Goal: Navigation & Orientation: Go to known website

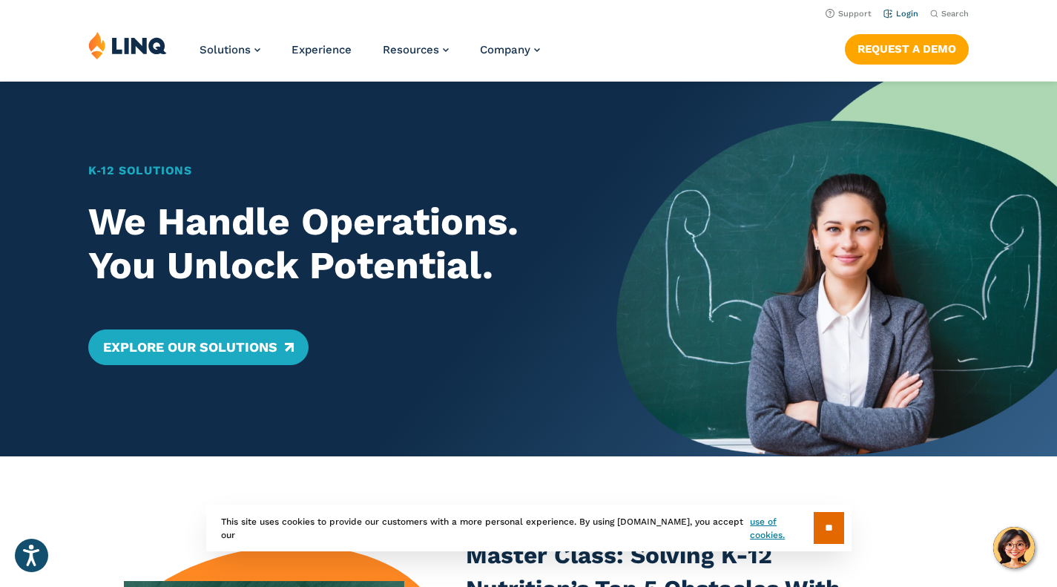
click at [904, 10] on link "Login" at bounding box center [900, 14] width 35 height 10
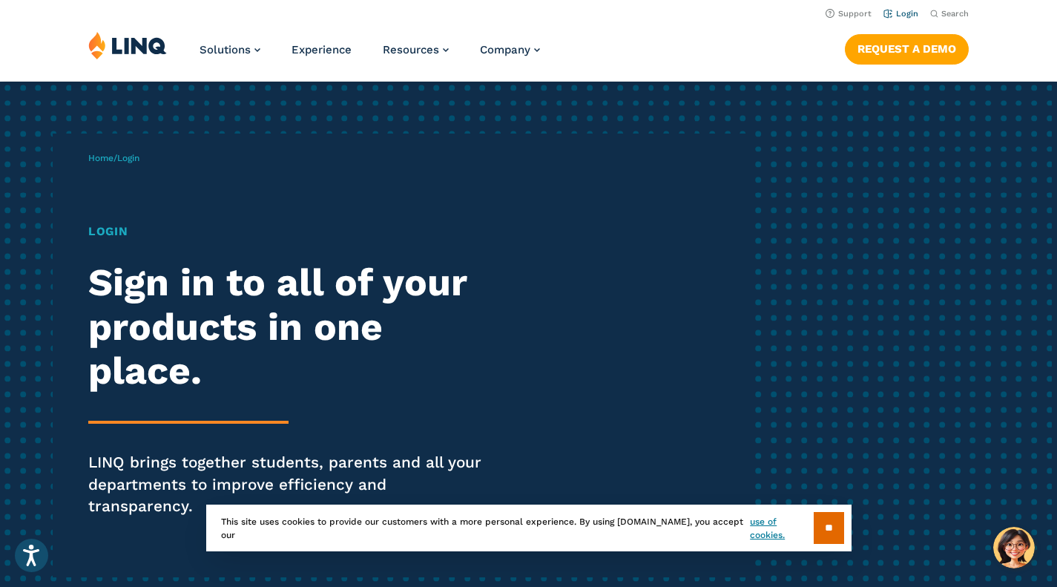
click at [906, 15] on link "Login" at bounding box center [900, 14] width 35 height 10
